Goal: Task Accomplishment & Management: Manage account settings

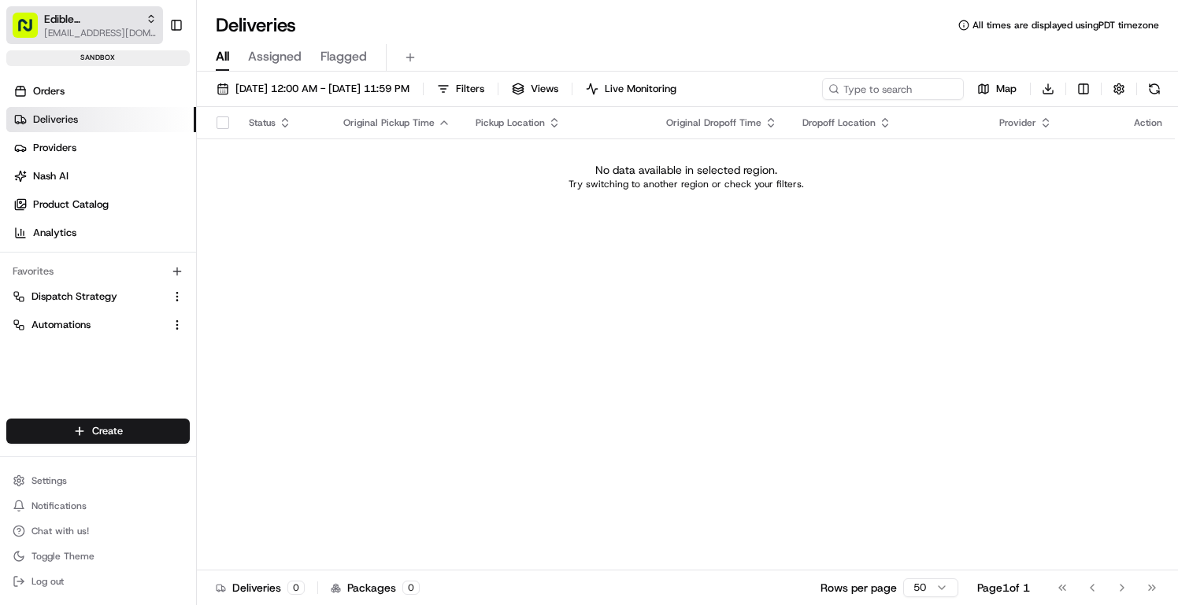
click at [105, 22] on span "Edible Arrangements API Sandbox" at bounding box center [91, 19] width 95 height 16
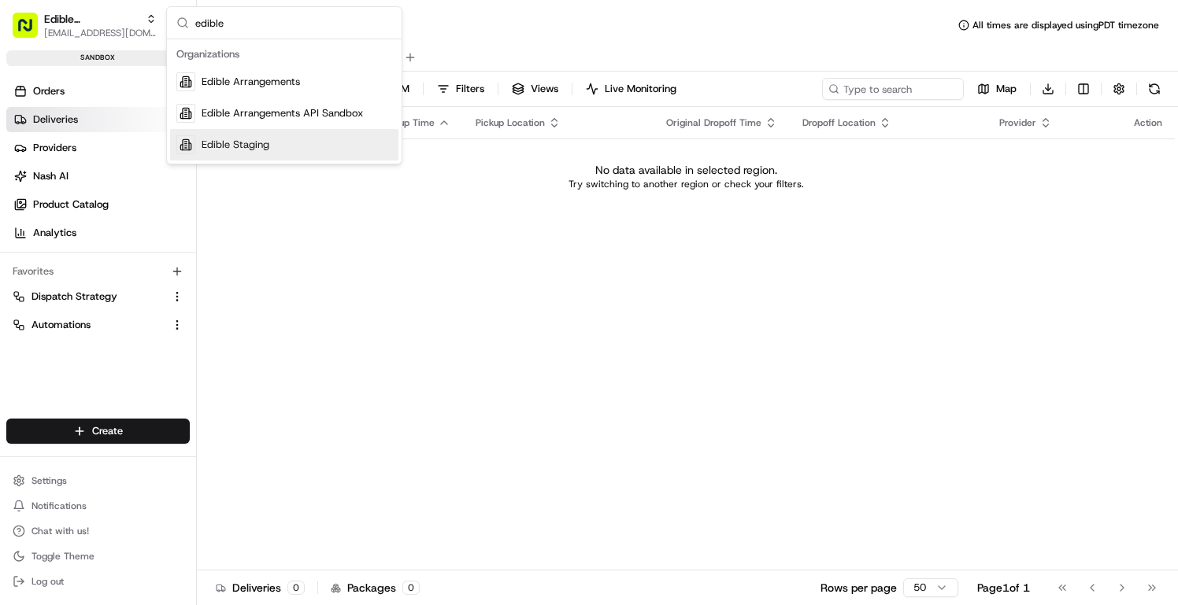
type input "edible"
click at [255, 142] on span "Edible Staging" at bounding box center [236, 145] width 68 height 14
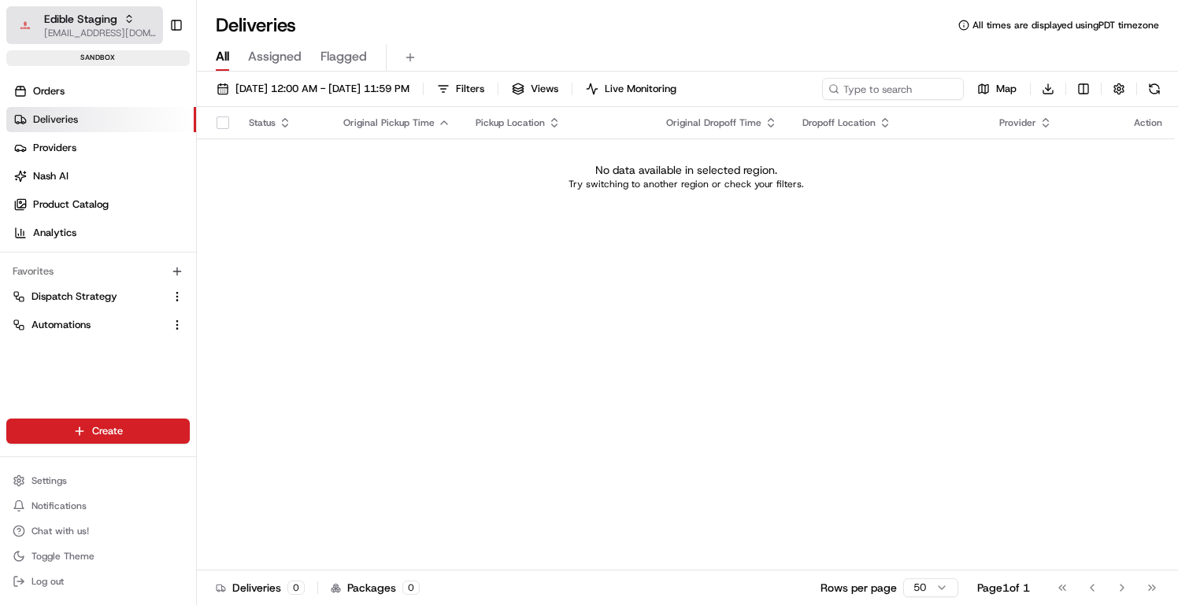
click at [117, 35] on span "[EMAIL_ADDRESS][DOMAIN_NAME]" at bounding box center [100, 33] width 113 height 13
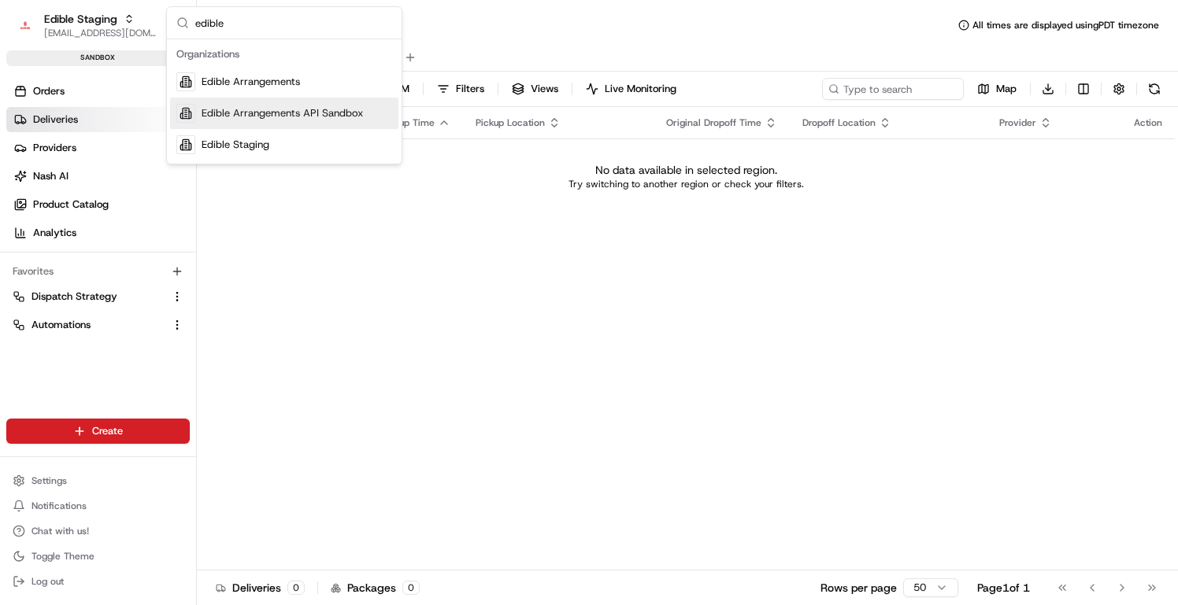
type input "edible"
click at [188, 107] on div "Suggestions" at bounding box center [185, 113] width 19 height 19
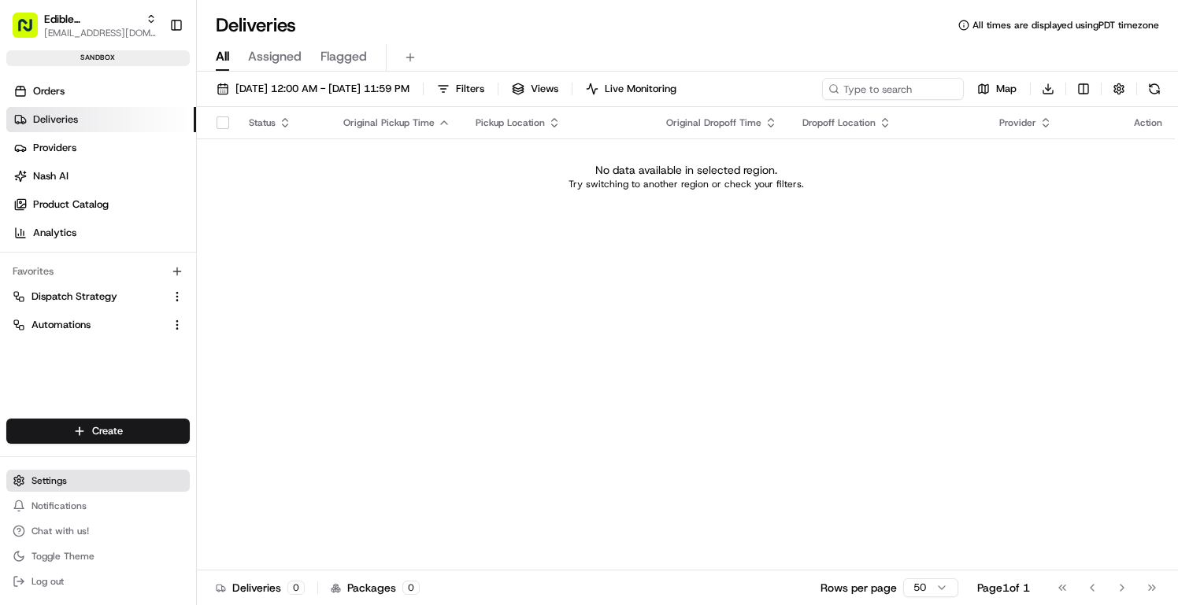
click at [43, 477] on span "Settings" at bounding box center [48, 481] width 35 height 13
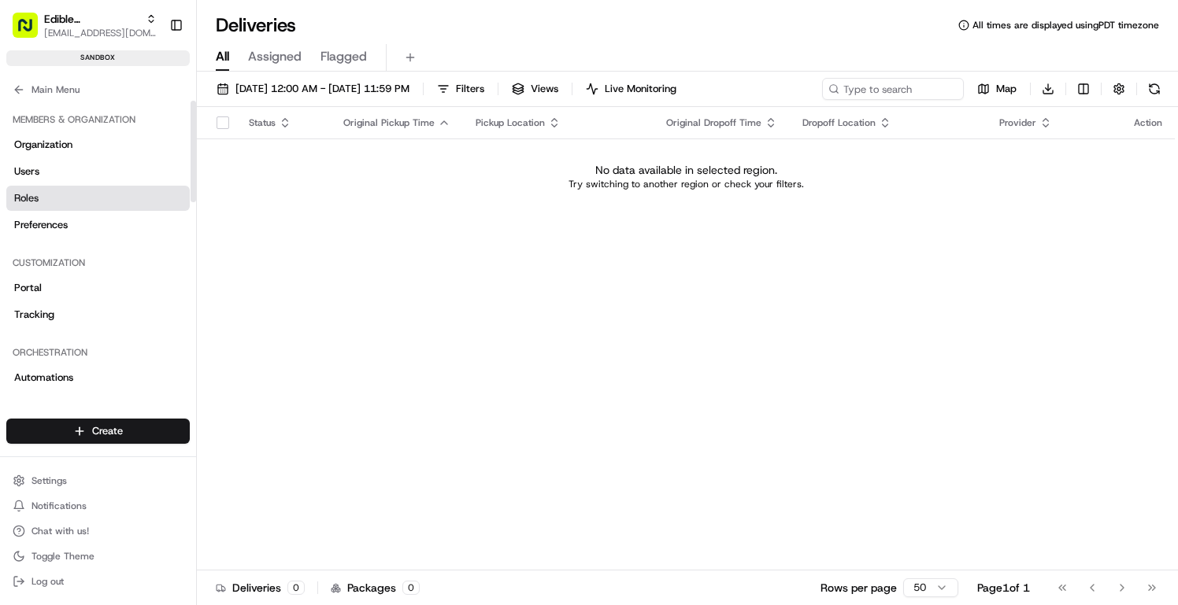
click at [57, 186] on link "Roles" at bounding box center [97, 198] width 183 height 25
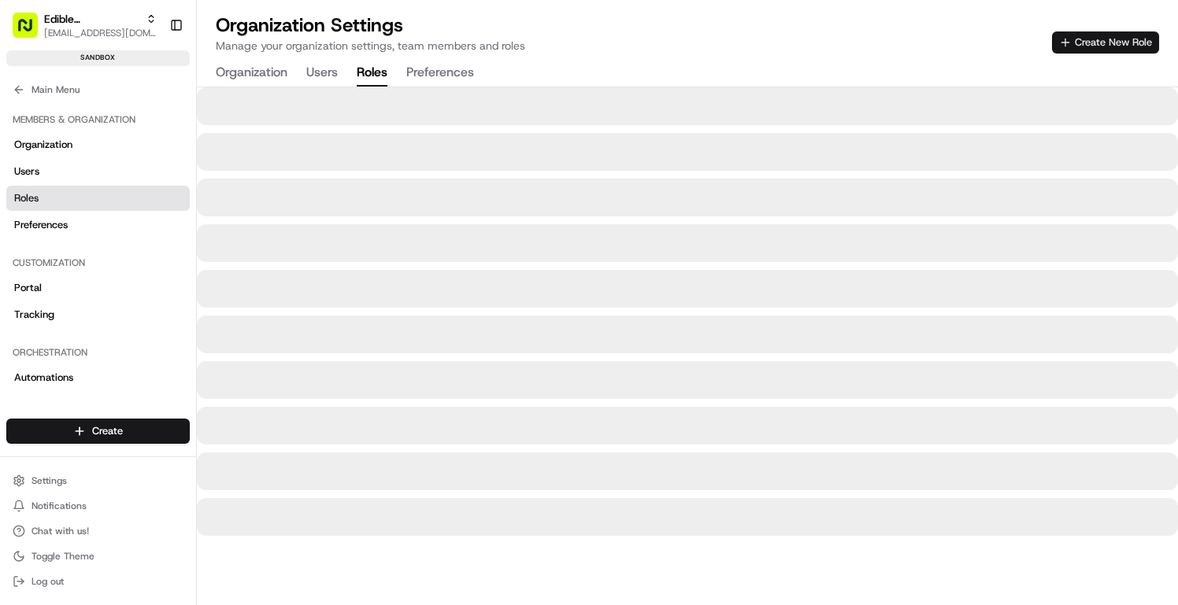
click at [1122, 42] on button "Create New Role" at bounding box center [1105, 42] width 107 height 22
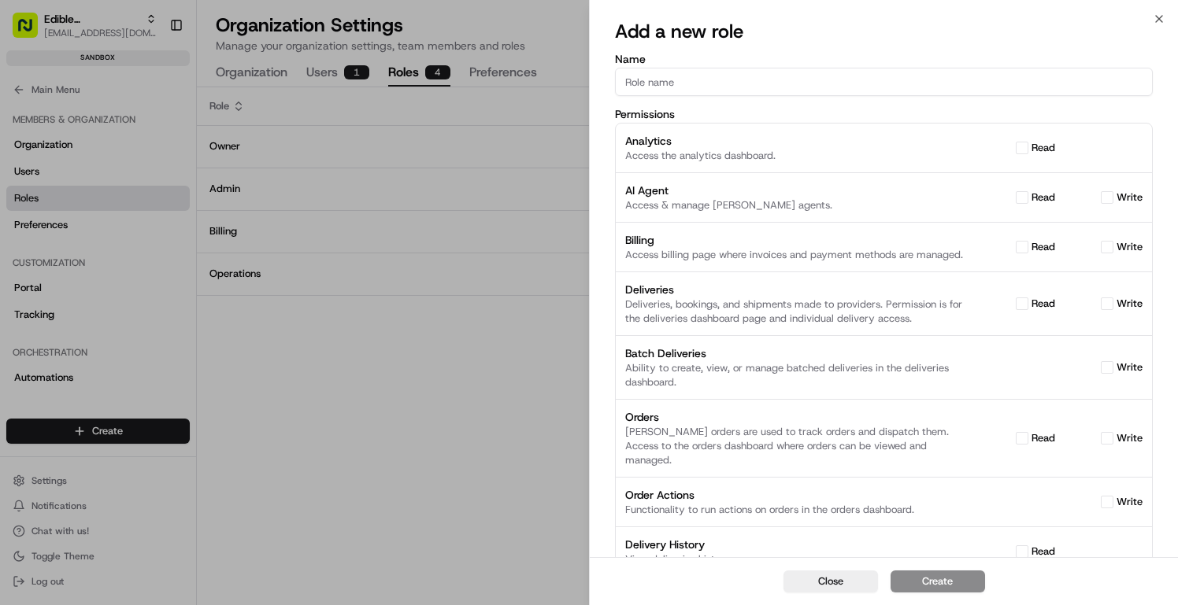
click at [488, 154] on div at bounding box center [589, 302] width 1178 height 605
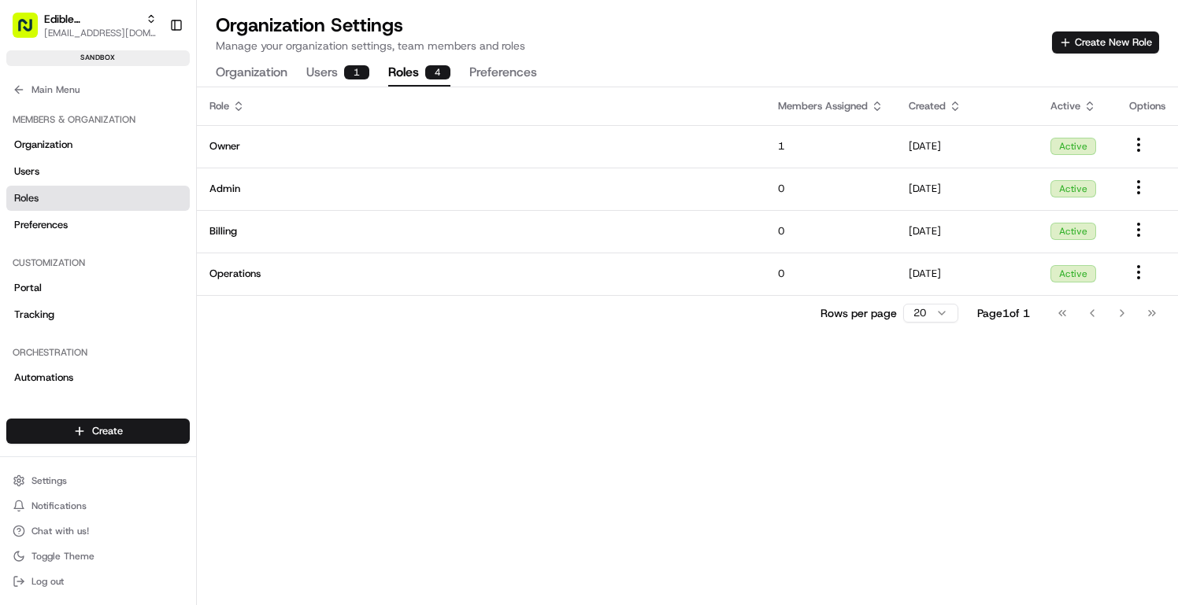
click at [347, 81] on button "Users 1" at bounding box center [337, 73] width 63 height 27
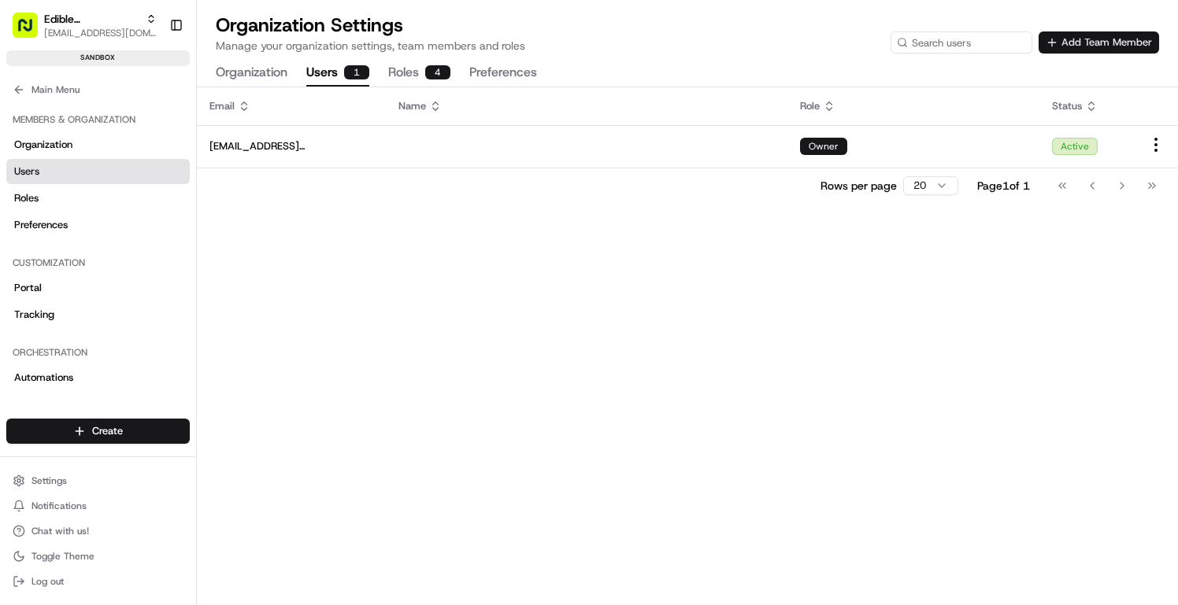
click at [1132, 32] on button "Add Team Member" at bounding box center [1098, 42] width 120 height 22
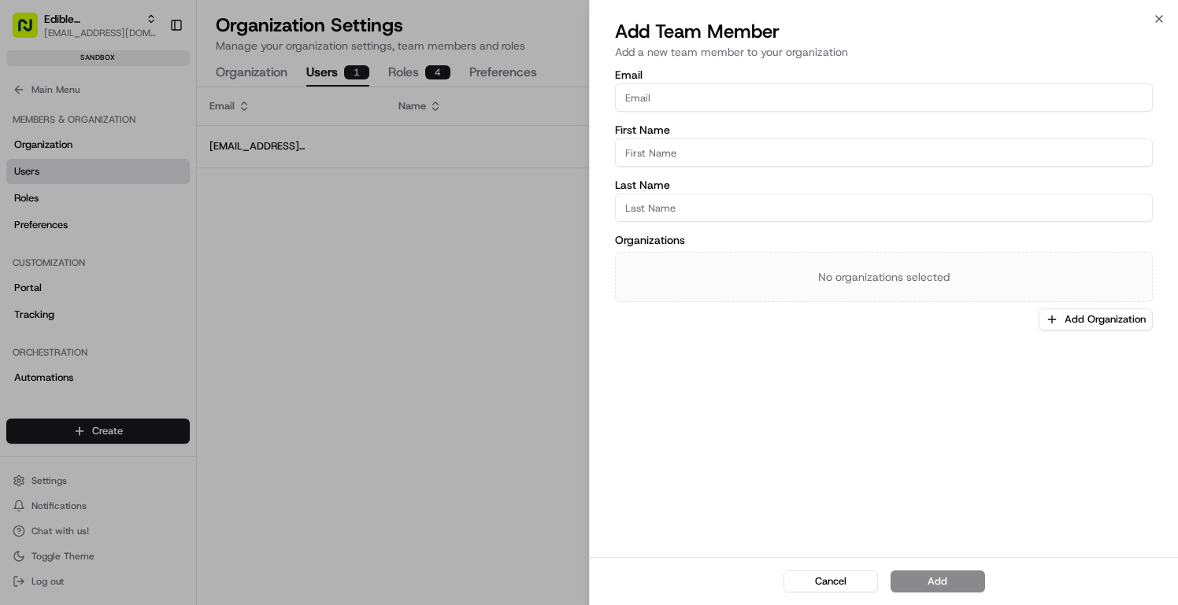
click at [953, 223] on div "Email First Name Last Name Organizations No organizations selected Add Organiza…" at bounding box center [884, 199] width 538 height 261
click at [951, 209] on input "Last Name" at bounding box center [884, 208] width 538 height 28
paste input "[EMAIL_ADDRESS][DOMAIN_NAME]"
type input "[EMAIL_ADDRESS][DOMAIN_NAME]"
click at [735, 201] on input "[EMAIL_ADDRESS][DOMAIN_NAME]" at bounding box center [884, 208] width 538 height 28
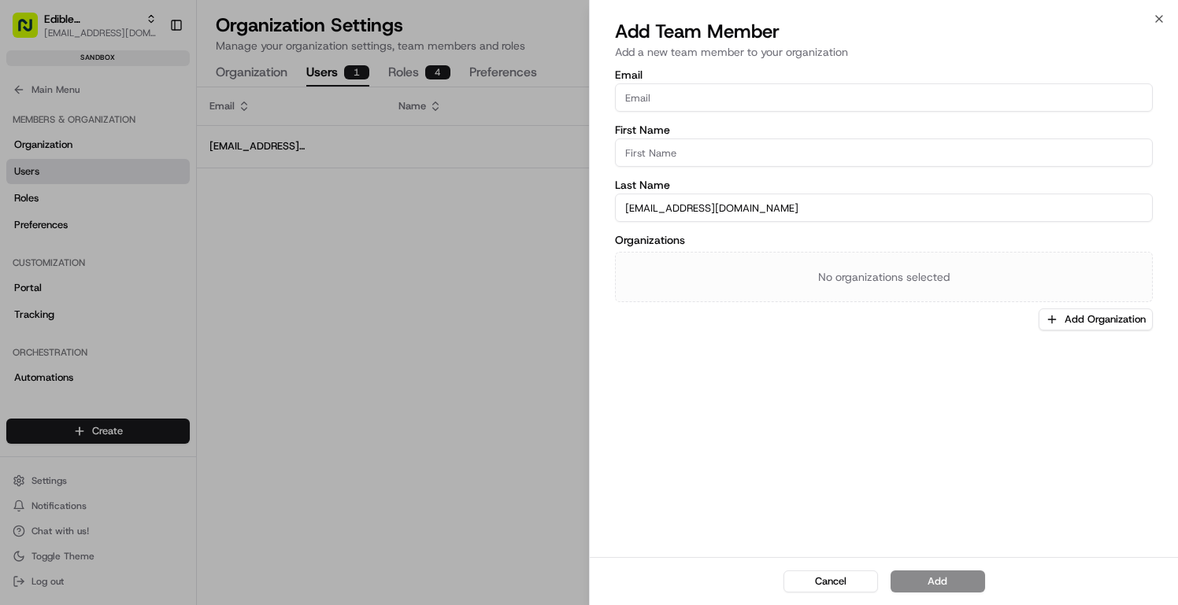
click at [735, 201] on input "[EMAIL_ADDRESS][DOMAIN_NAME]" at bounding box center [884, 208] width 538 height 28
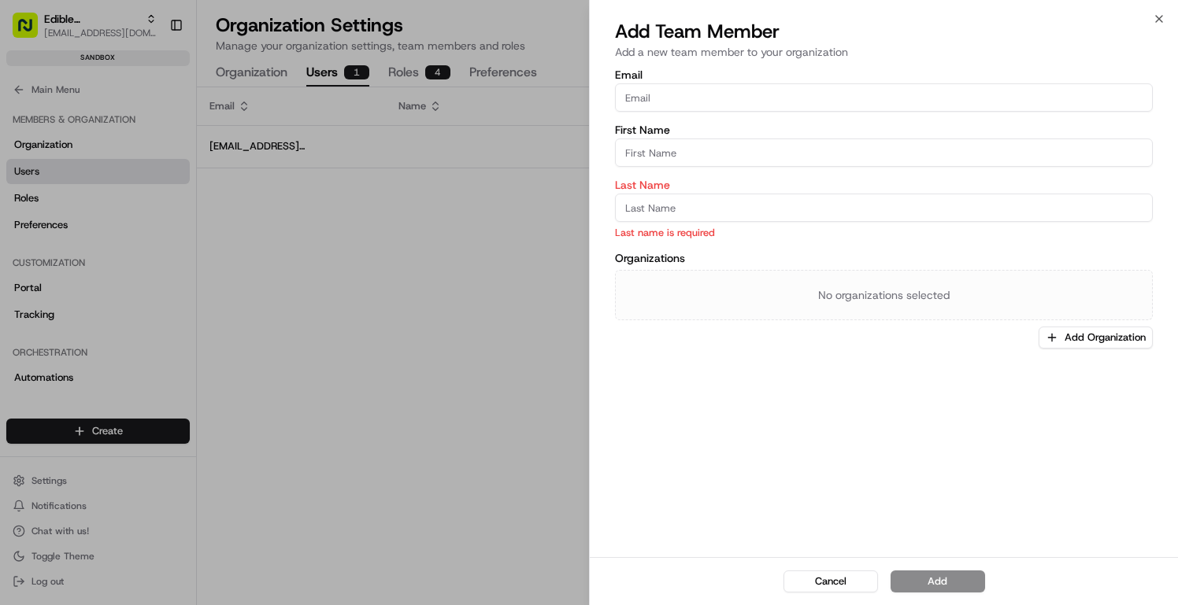
click at [705, 98] on input "Email" at bounding box center [884, 97] width 538 height 28
paste input "[EMAIL_ADDRESS][DOMAIN_NAME]"
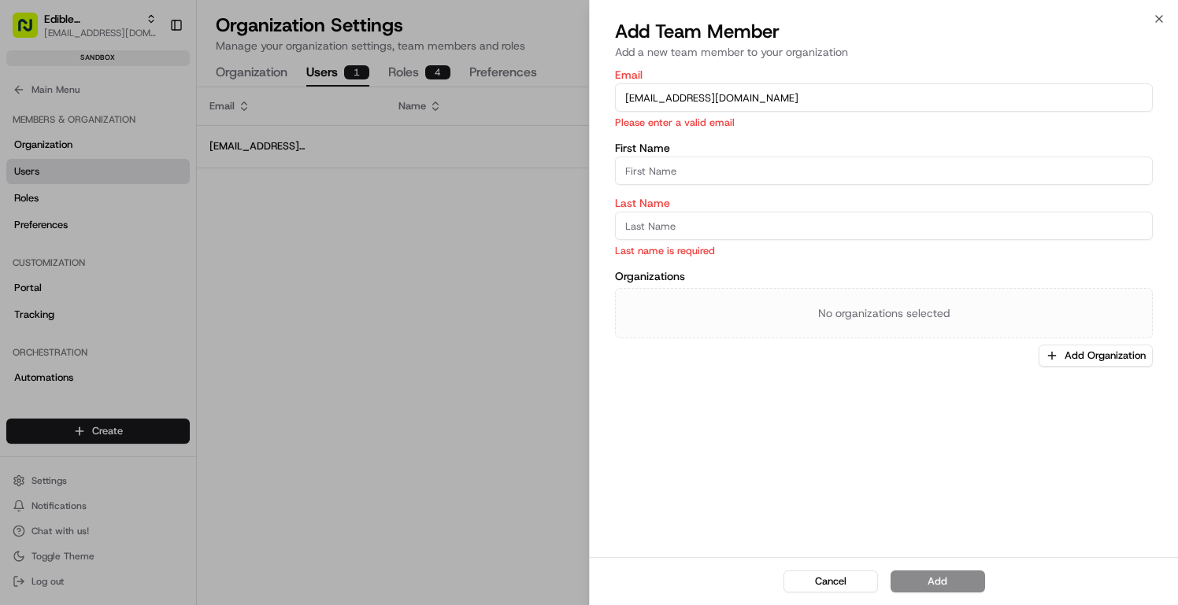
type input "[EMAIL_ADDRESS][DOMAIN_NAME]"
click at [686, 173] on input "First Name" at bounding box center [884, 171] width 538 height 28
type input "[PERSON_NAME]"
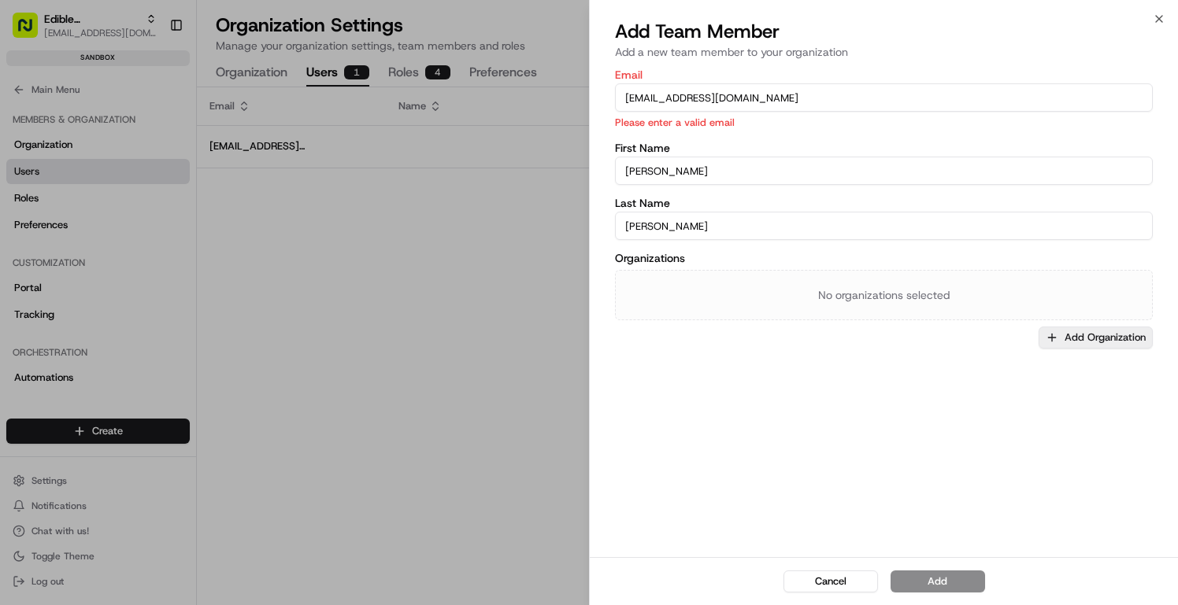
type input "[PERSON_NAME]"
click at [1094, 339] on button "Add Organization" at bounding box center [1095, 338] width 114 height 22
click at [1057, 416] on span "Edible Arrangements API Sandbox" at bounding box center [1074, 420] width 194 height 14
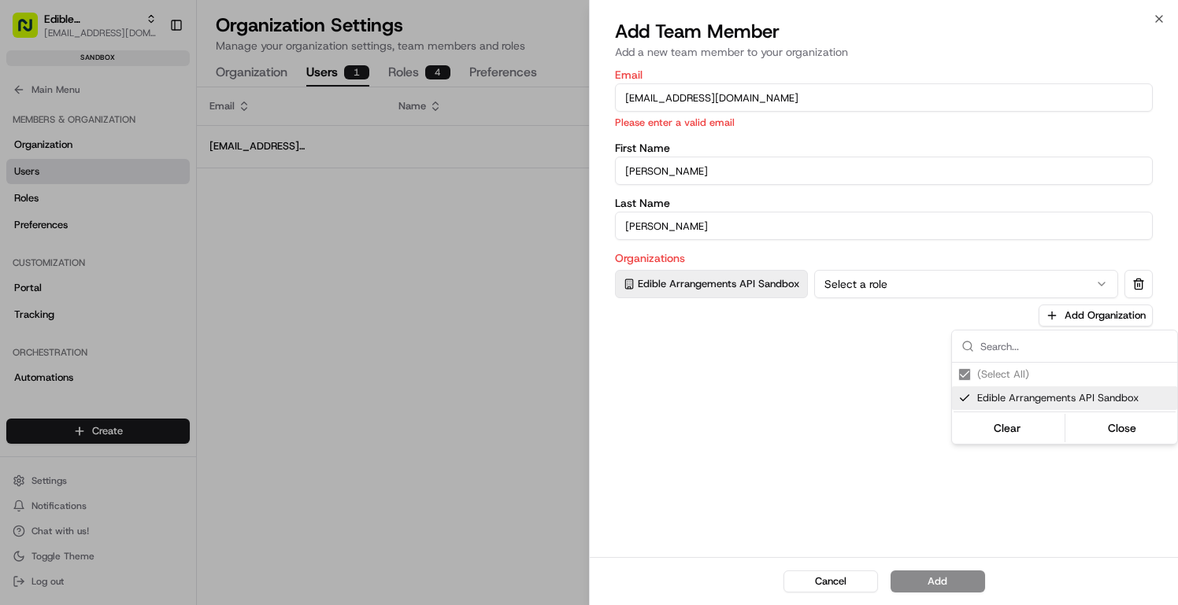
click at [856, 490] on div at bounding box center [589, 302] width 1178 height 605
click at [790, 172] on input "[PERSON_NAME]" at bounding box center [884, 171] width 538 height 28
click at [758, 232] on input "[PERSON_NAME]" at bounding box center [884, 226] width 538 height 28
click at [755, 98] on input "[EMAIL_ADDRESS][DOMAIN_NAME]" at bounding box center [884, 97] width 538 height 28
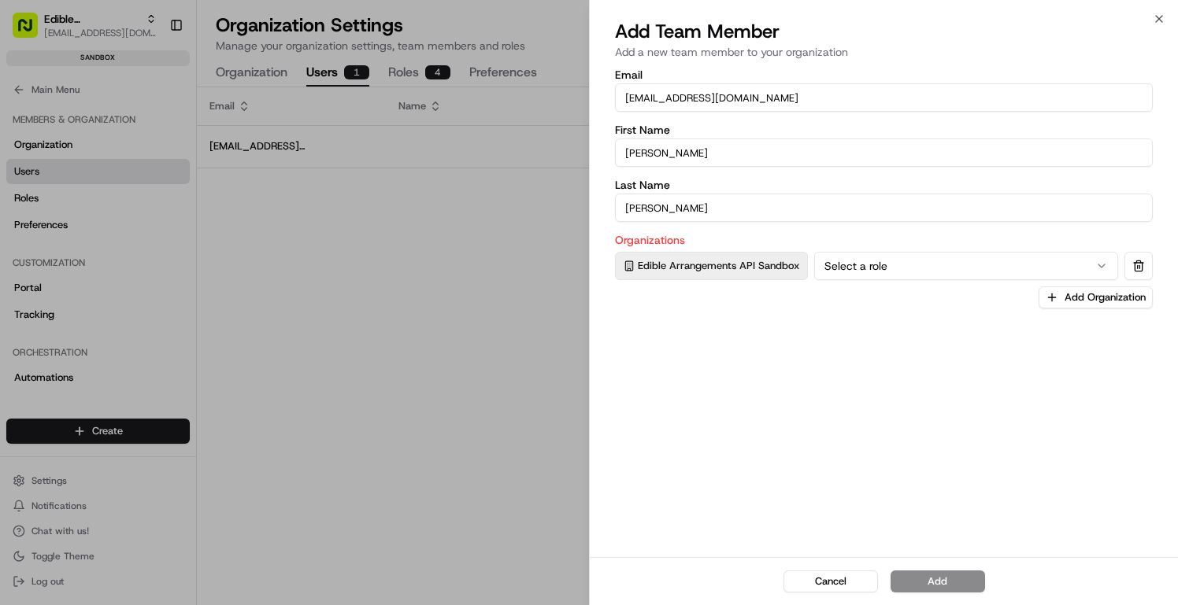
type input "[EMAIL_ADDRESS][DOMAIN_NAME]"
click at [920, 490] on div "Email [EMAIL_ADDRESS][DOMAIN_NAME] First Name [PERSON_NAME] Last Name [PERSON_N…" at bounding box center [884, 311] width 588 height 491
click at [711, 195] on input "[PERSON_NAME]" at bounding box center [884, 208] width 538 height 28
click at [709, 211] on input "[PERSON_NAME]" at bounding box center [884, 208] width 538 height 28
click at [874, 279] on button "Select a role" at bounding box center [966, 266] width 304 height 28
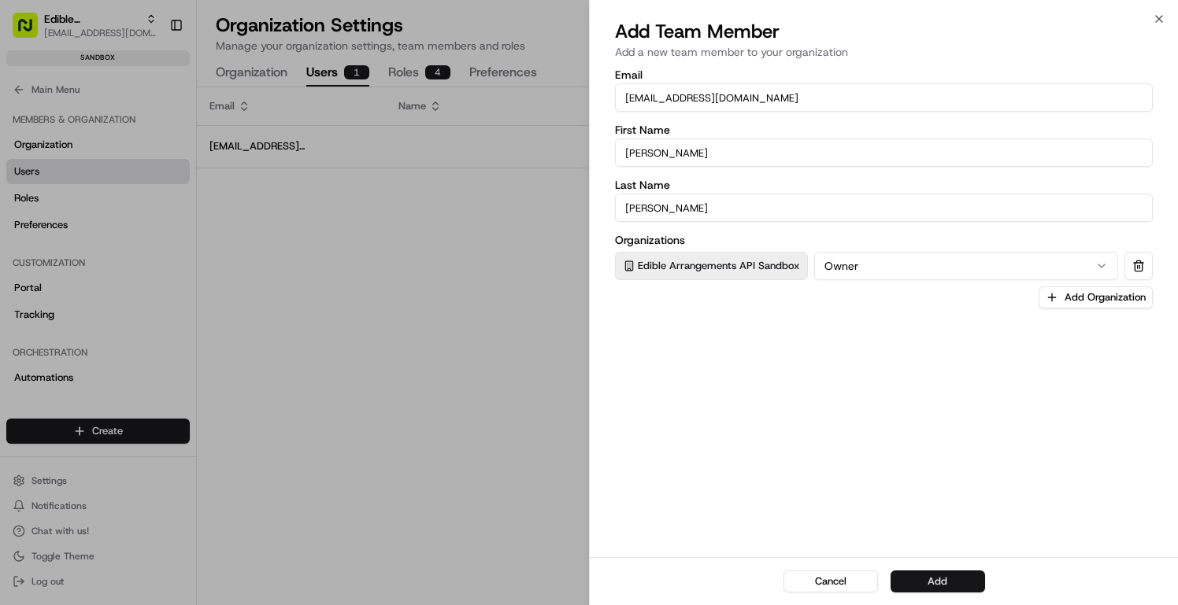
click at [938, 574] on button "Add" at bounding box center [937, 582] width 94 height 22
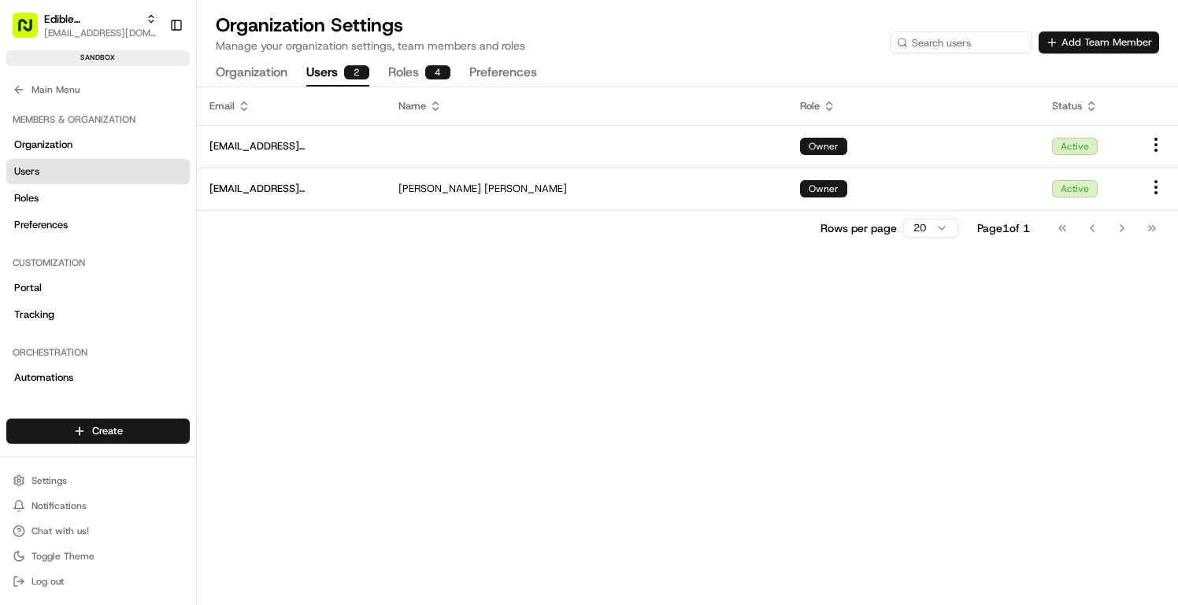
click at [1060, 50] on button "Add Team Member" at bounding box center [1098, 42] width 120 height 22
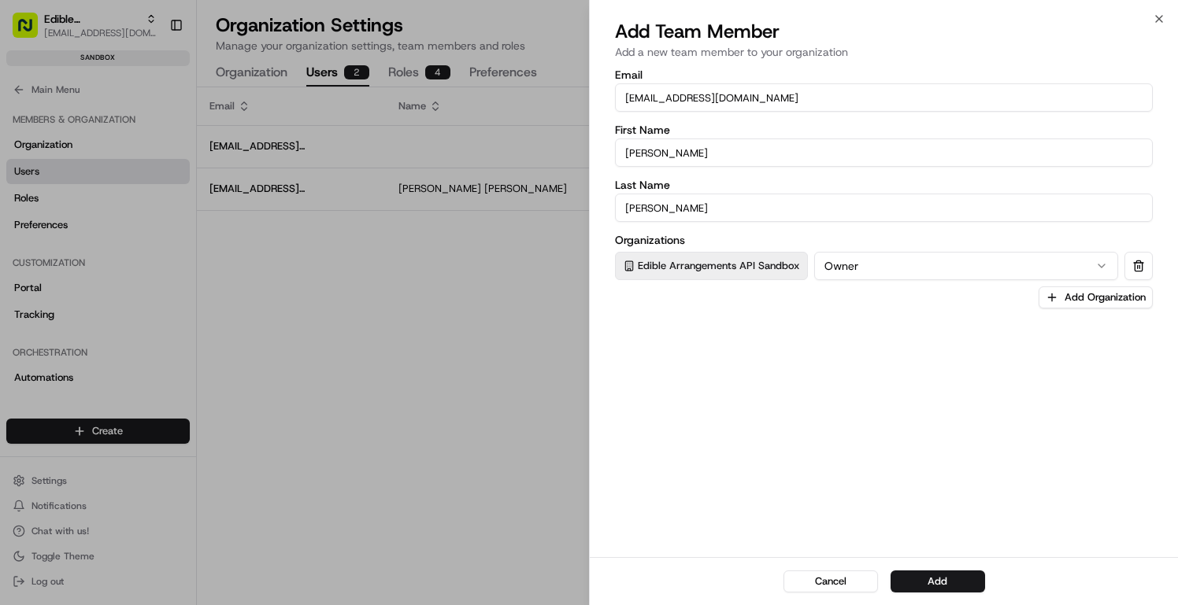
click at [679, 148] on input "[PERSON_NAME]" at bounding box center [884, 153] width 538 height 28
paste input "Kishi"
type input "Kishion"
click at [651, 201] on input "[PERSON_NAME]" at bounding box center [884, 208] width 538 height 28
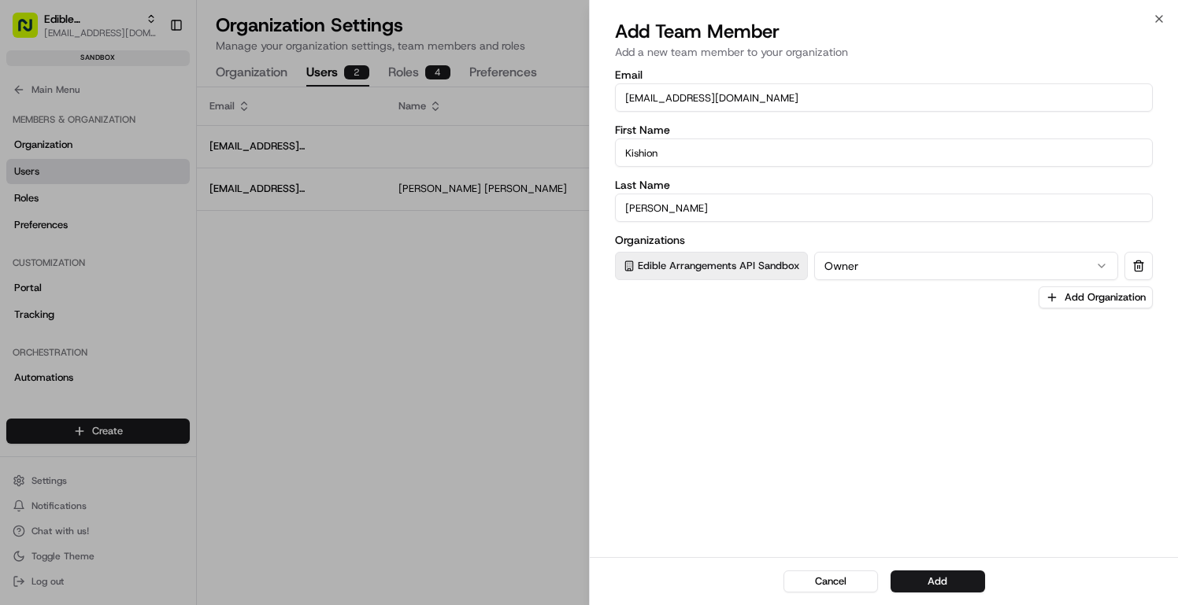
click at [651, 201] on input "[PERSON_NAME]" at bounding box center [884, 208] width 538 height 28
paste input "[PERSON_NAME]"
type input "[PERSON_NAME]"
click at [785, 99] on input "[EMAIL_ADDRESS][DOMAIN_NAME]" at bounding box center [884, 97] width 538 height 28
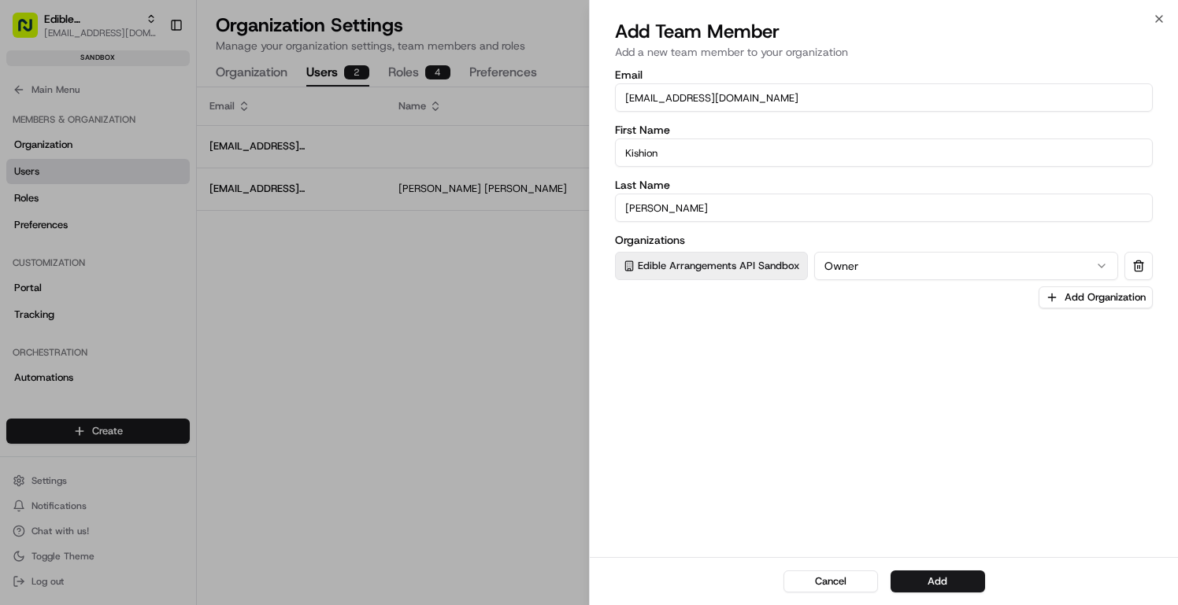
click at [785, 99] on input "[EMAIL_ADDRESS][DOMAIN_NAME]" at bounding box center [884, 97] width 538 height 28
paste input "kacosta"
type input "[EMAIL_ADDRESS][DOMAIN_NAME]"
click at [926, 583] on button "Add" at bounding box center [937, 582] width 94 height 22
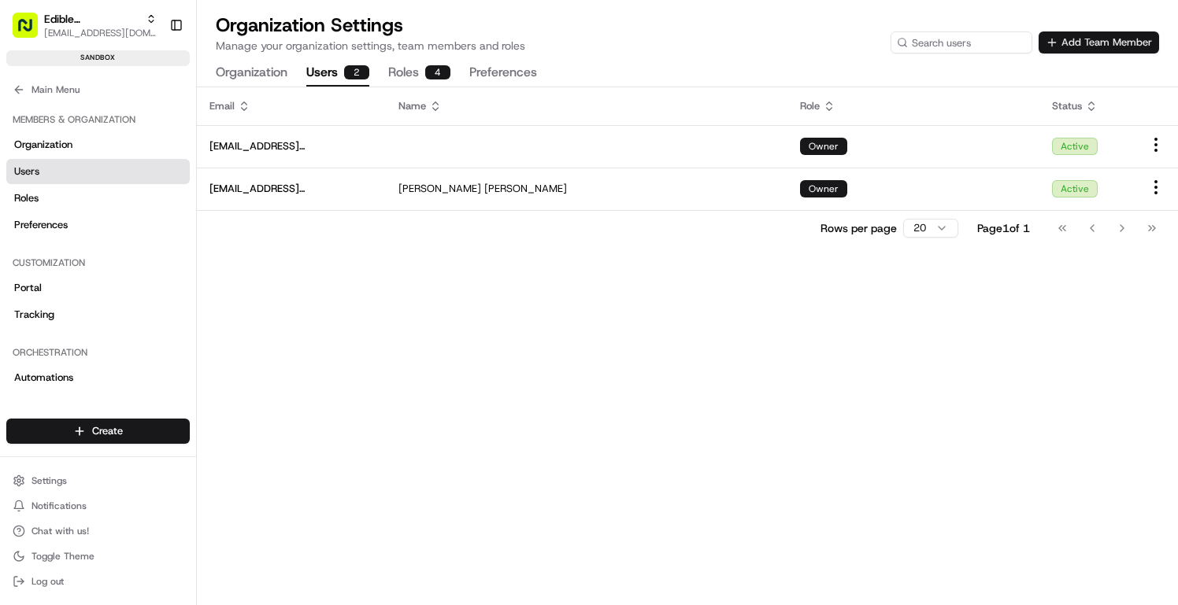
click at [1082, 43] on button "Add Team Member" at bounding box center [1098, 42] width 120 height 22
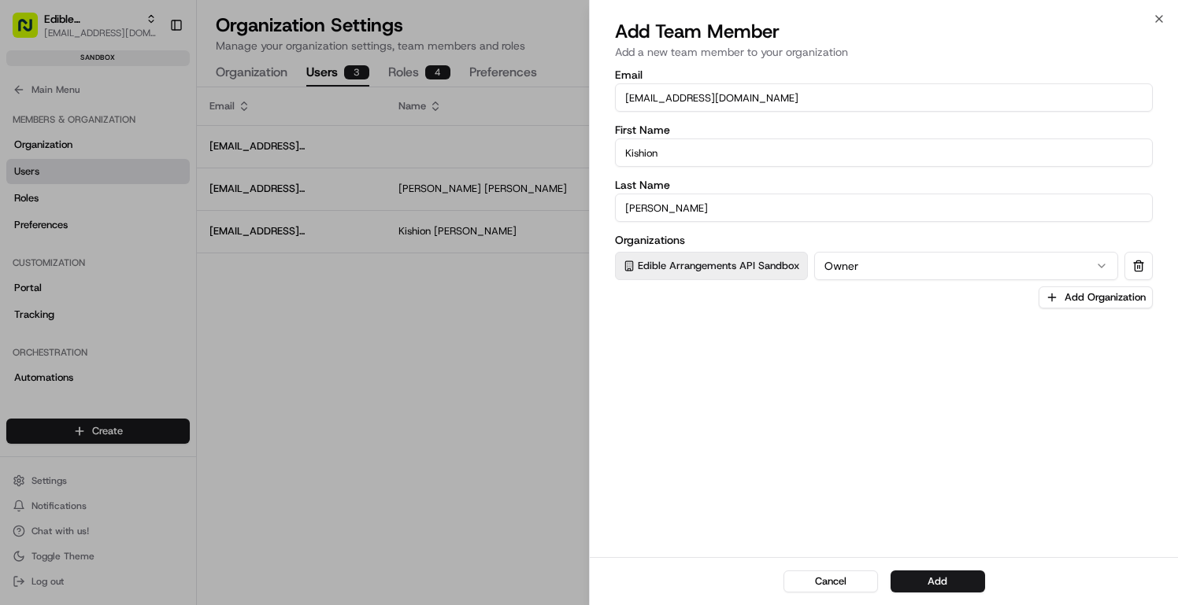
click at [689, 157] on input "Kishion" at bounding box center [884, 153] width 538 height 28
paste input "[PERSON_NAME]"
type input "[PERSON_NAME]"
click at [645, 191] on label "Last Name" at bounding box center [884, 184] width 538 height 11
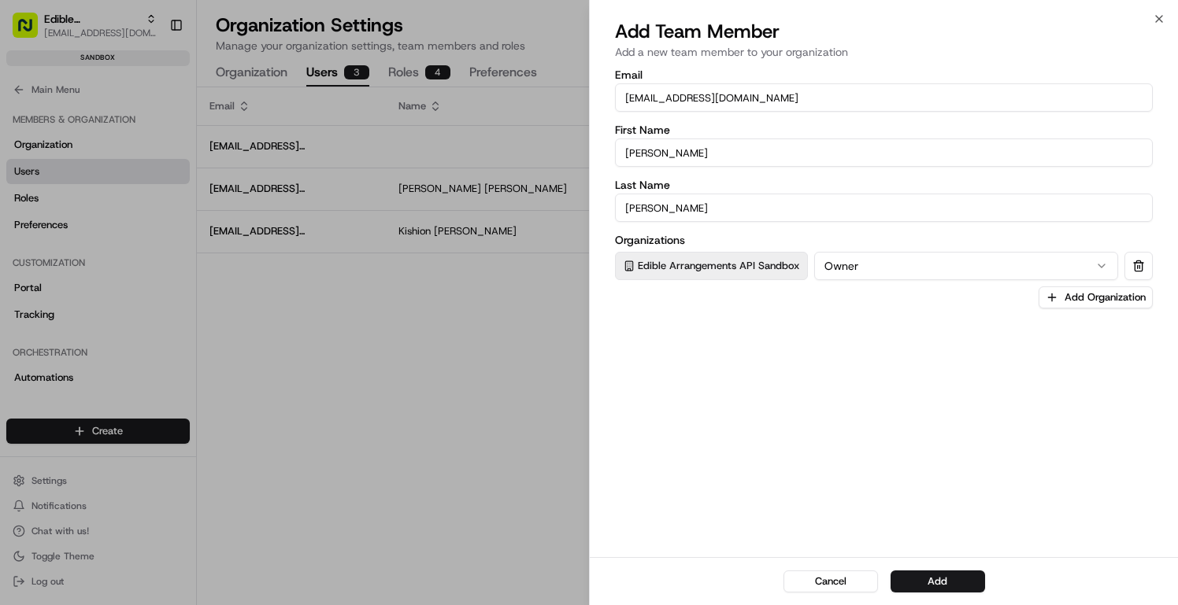
click at [645, 194] on input "[PERSON_NAME]" at bounding box center [884, 208] width 538 height 28
click at [645, 191] on label "Last Name" at bounding box center [884, 184] width 538 height 11
click at [645, 194] on input "[PERSON_NAME]" at bounding box center [884, 208] width 538 height 28
click at [645, 191] on label "Last Name" at bounding box center [884, 184] width 538 height 11
click at [645, 194] on input "[PERSON_NAME]" at bounding box center [884, 208] width 538 height 28
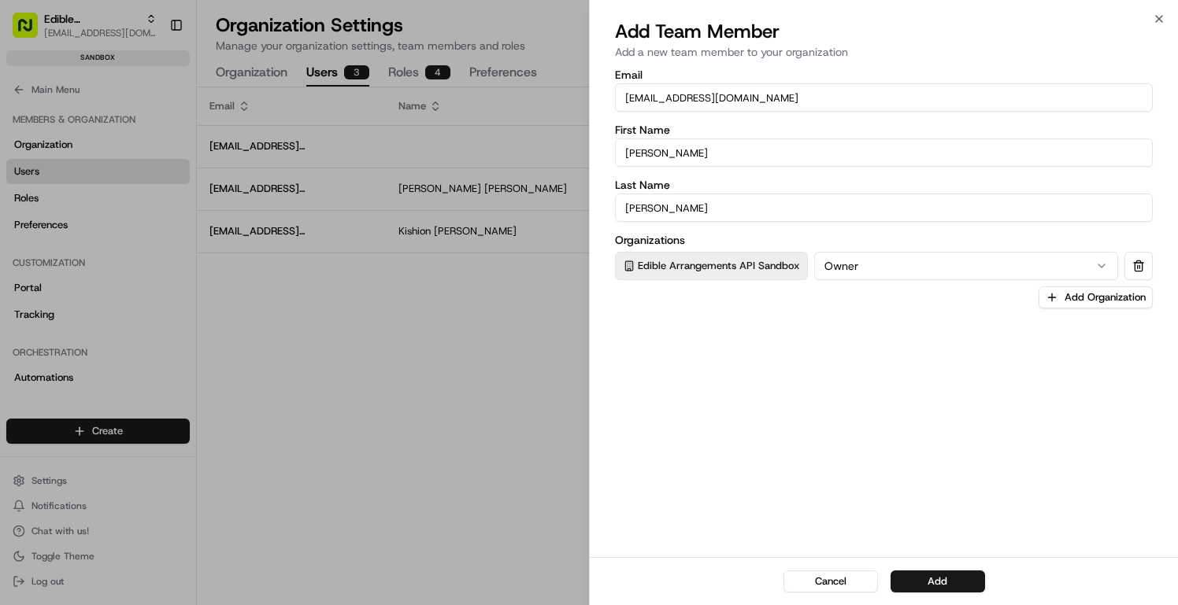
click at [641, 198] on input "[PERSON_NAME]" at bounding box center [884, 208] width 538 height 28
paste input "[PERSON_NAME]"
type input "Kasiraja"
click at [705, 88] on input "[EMAIL_ADDRESS][DOMAIN_NAME]" at bounding box center [884, 97] width 538 height 28
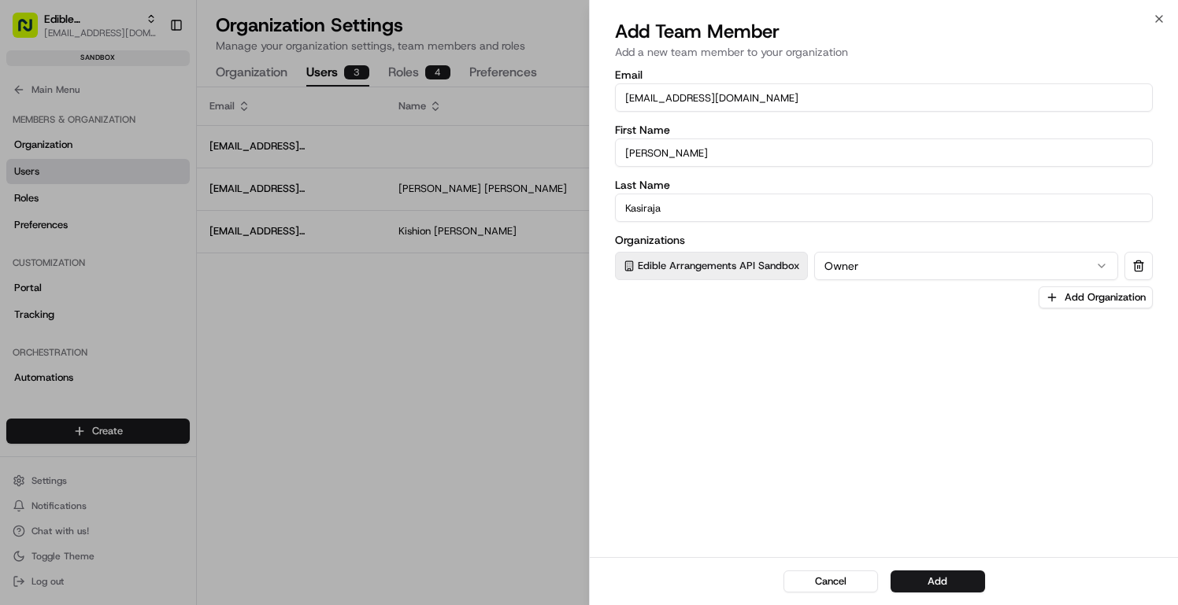
click at [705, 88] on input "[EMAIL_ADDRESS][DOMAIN_NAME]" at bounding box center [884, 97] width 538 height 28
click at [721, 96] on input "[EMAIL_ADDRESS][DOMAIN_NAME]" at bounding box center [884, 97] width 538 height 28
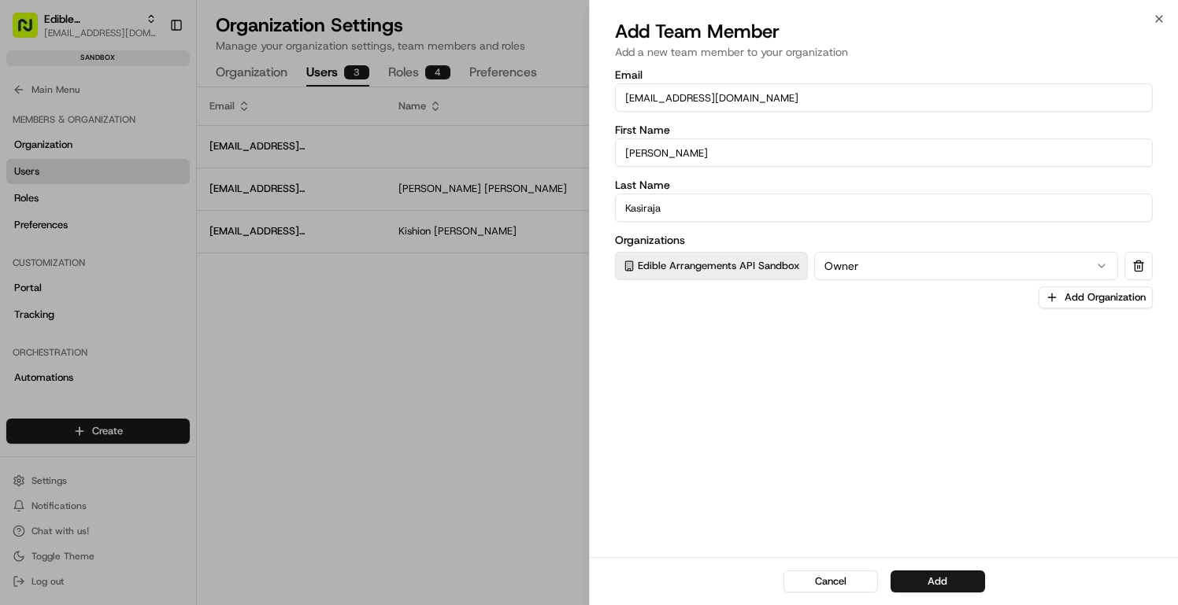
paste input "ikasiraj"
type input "[EMAIL_ADDRESS][DOMAIN_NAME]"
click at [908, 581] on button "Add" at bounding box center [937, 582] width 94 height 22
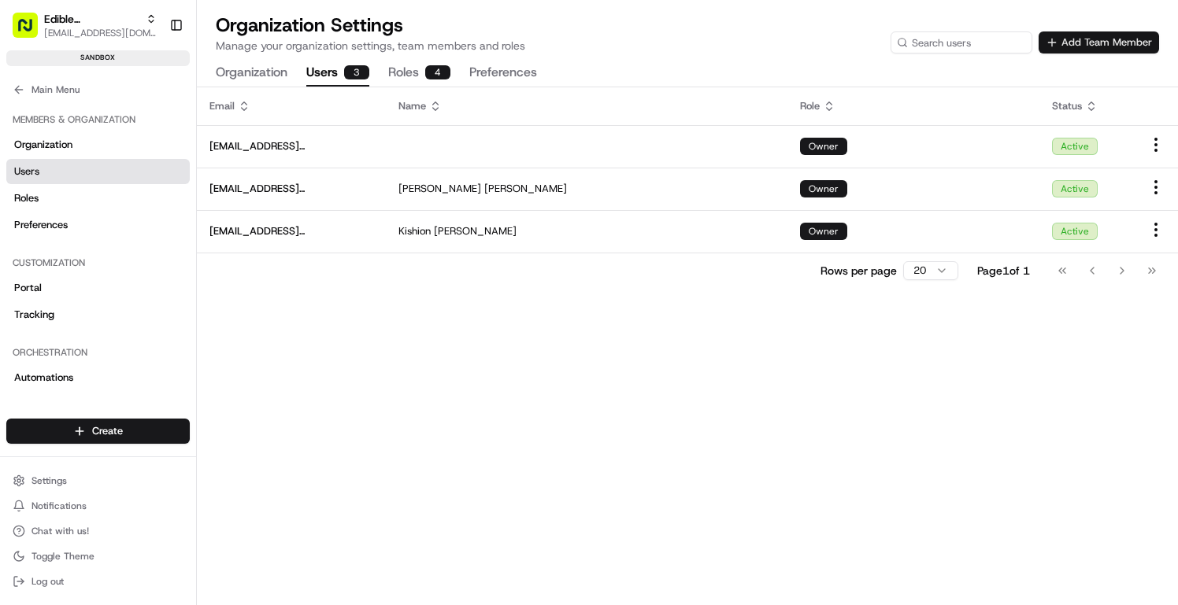
click at [1060, 43] on button "Add Team Member" at bounding box center [1098, 42] width 120 height 22
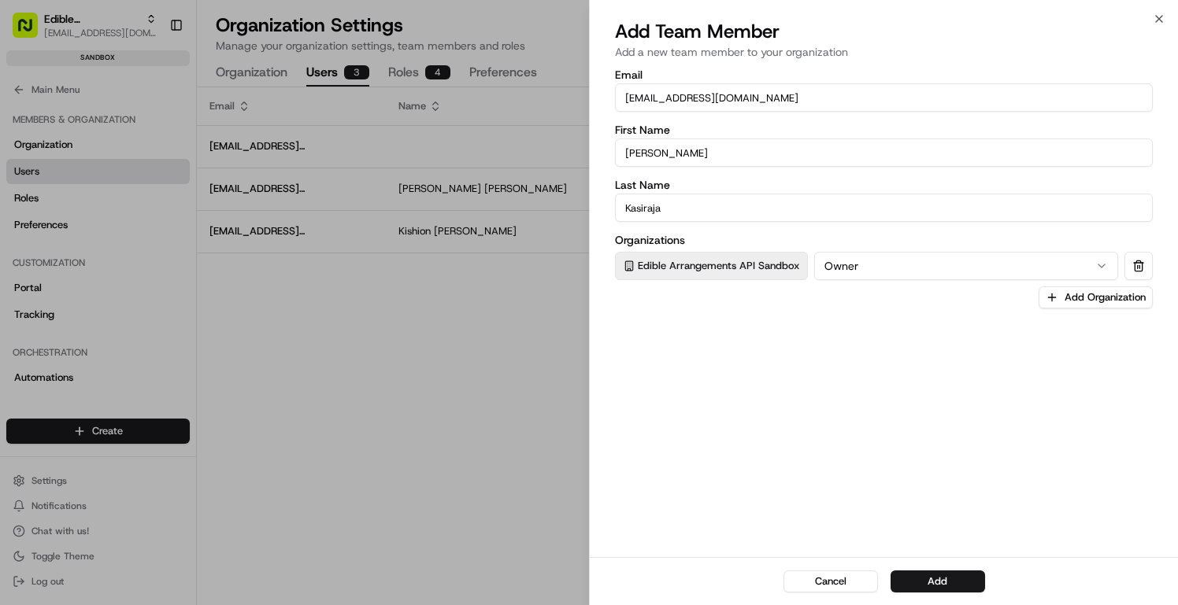
click at [787, 104] on input "[EMAIL_ADDRESS][DOMAIN_NAME]" at bounding box center [884, 97] width 538 height 28
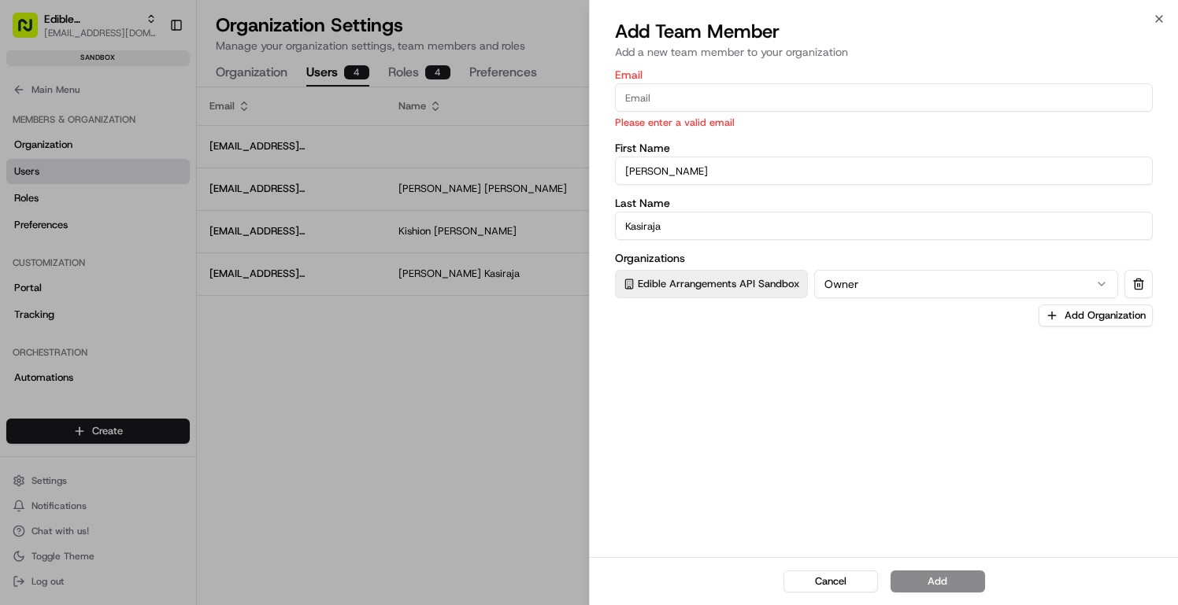
click at [701, 92] on input "Email" at bounding box center [884, 97] width 538 height 28
click at [692, 94] on input "Email" at bounding box center [884, 97] width 538 height 28
click at [678, 104] on input "Email" at bounding box center [884, 97] width 538 height 28
paste input "[EMAIL_ADDRESS][DOMAIN_NAME]"
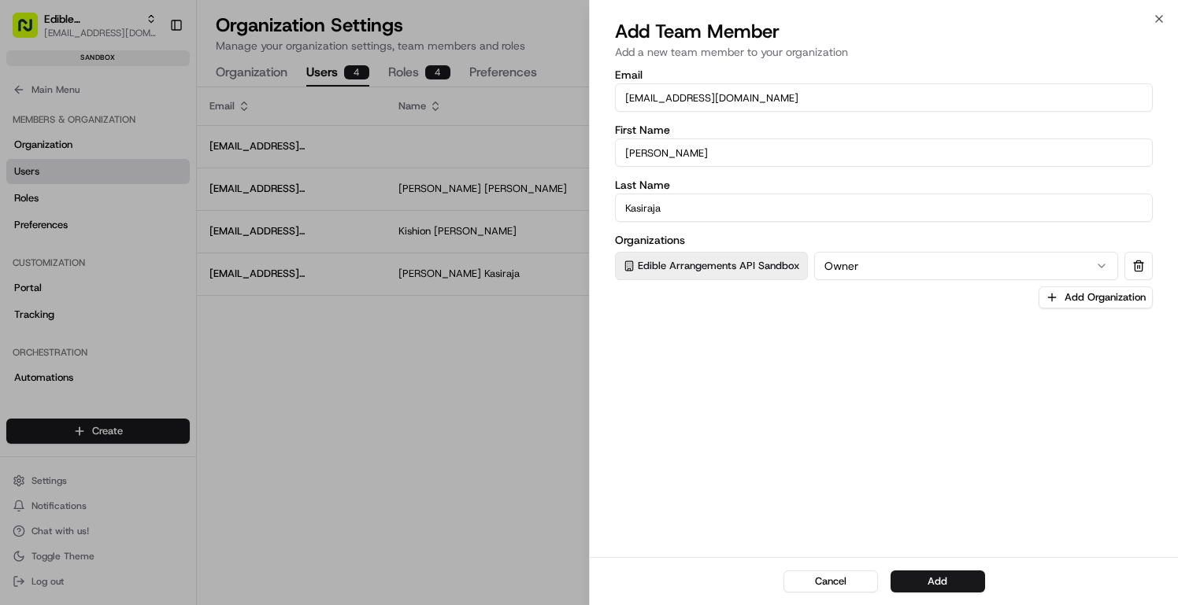
type input "[EMAIL_ADDRESS][DOMAIN_NAME]"
click at [649, 154] on input "[PERSON_NAME]" at bounding box center [884, 153] width 538 height 28
click at [664, 155] on input "[PERSON_NAME]" at bounding box center [884, 153] width 538 height 28
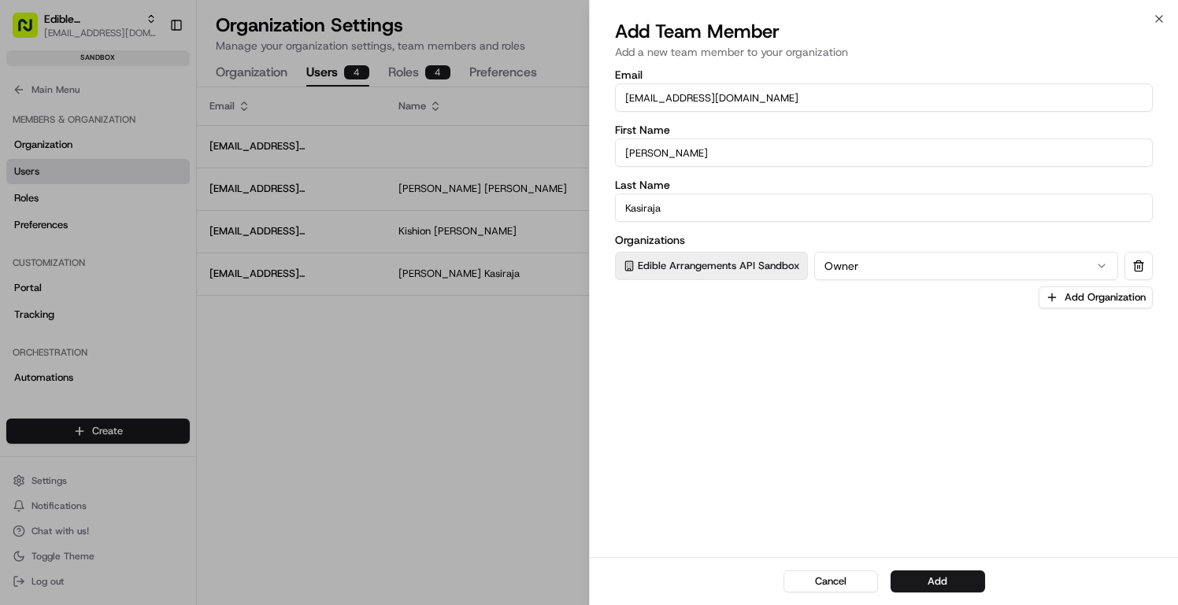
click at [664, 155] on input "[PERSON_NAME]" at bounding box center [884, 153] width 538 height 28
paste input "[PERSON_NAME]"
type input "[PERSON_NAME]"
click at [645, 214] on input "Kasiraja" at bounding box center [884, 208] width 538 height 28
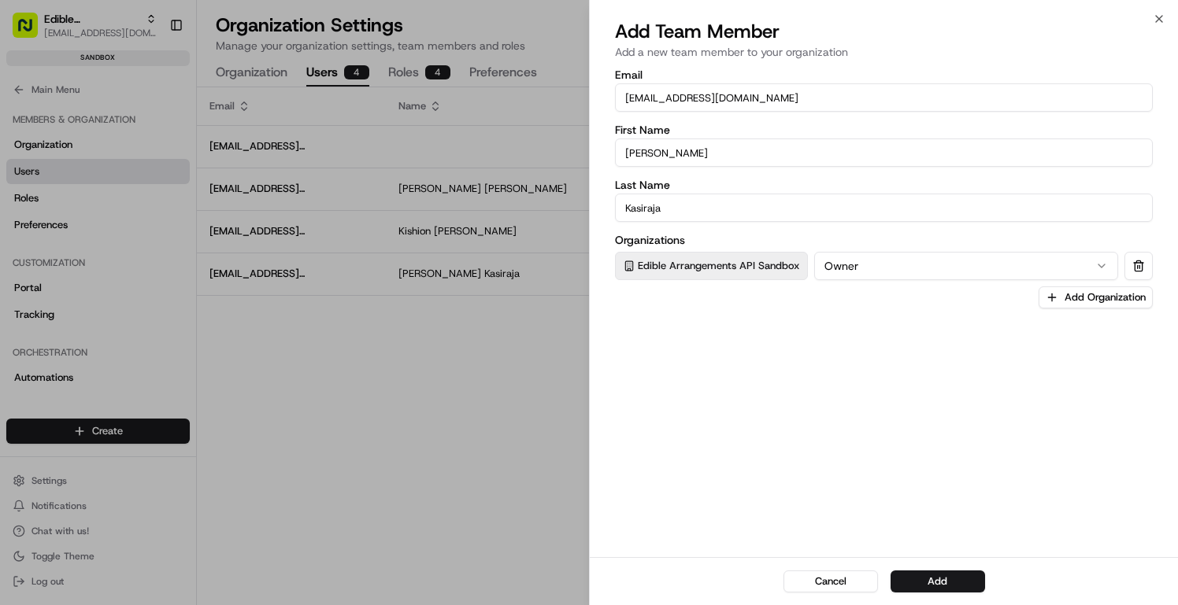
paste input "plan"
type input "[PERSON_NAME]"
click at [940, 579] on button "Add" at bounding box center [937, 582] width 94 height 22
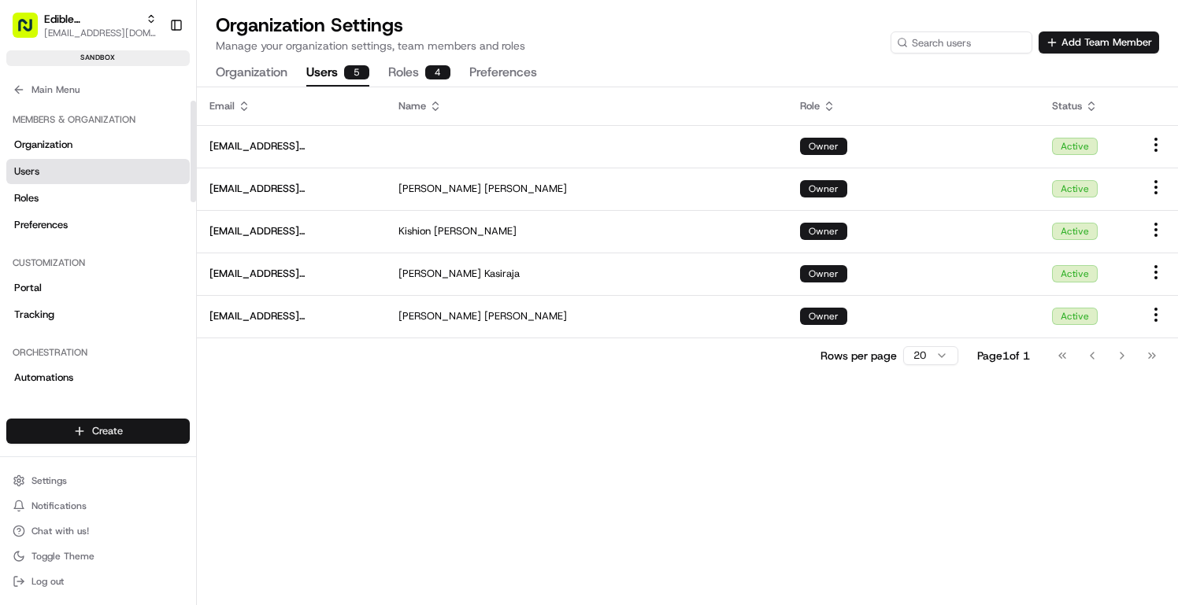
click at [145, 437] on html "Edible Arrangements API Sandbox [EMAIL_ADDRESS][DOMAIN_NAME] Toggle Sidebar san…" at bounding box center [589, 302] width 1178 height 605
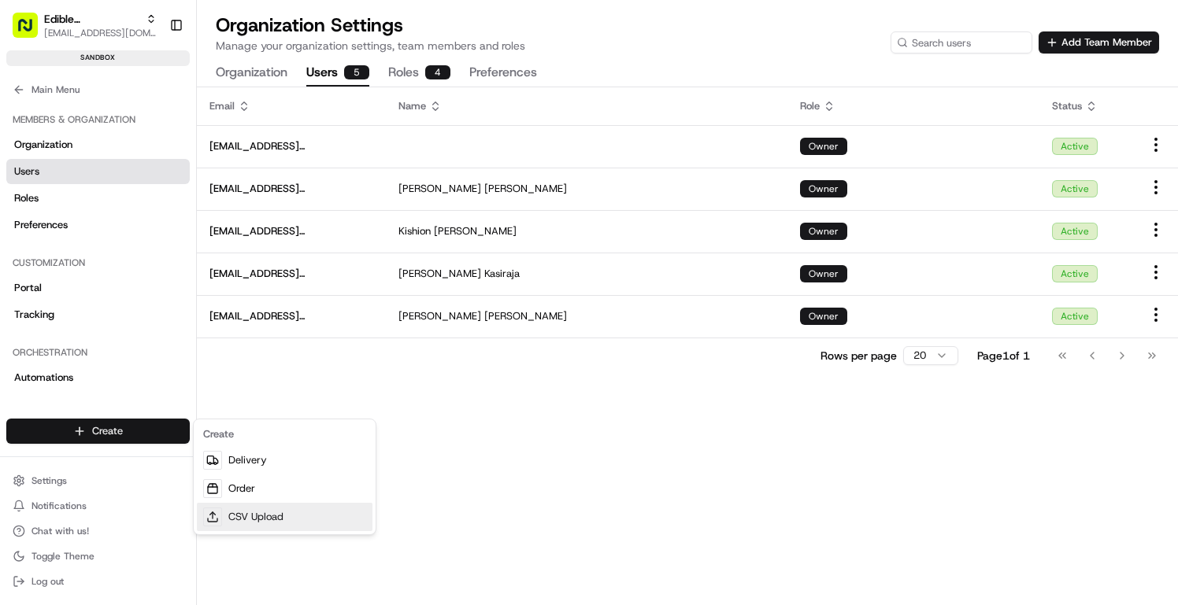
click at [301, 527] on link "CSV Upload" at bounding box center [285, 517] width 176 height 28
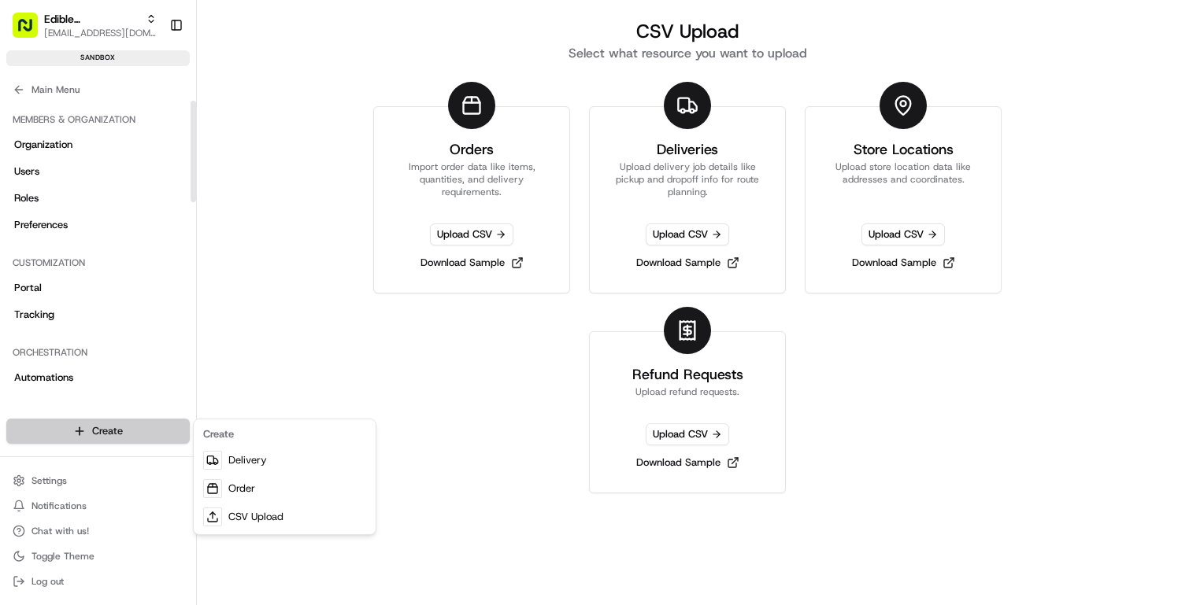
click at [150, 440] on html "Edible Arrangements API Sandbox [EMAIL_ADDRESS][DOMAIN_NAME] Toggle Sidebar san…" at bounding box center [589, 302] width 1178 height 605
click at [483, 485] on html "Edible Arrangements API Sandbox [EMAIL_ADDRESS][DOMAIN_NAME] Toggle Sidebar san…" at bounding box center [589, 302] width 1178 height 605
